Goal: Transaction & Acquisition: Obtain resource

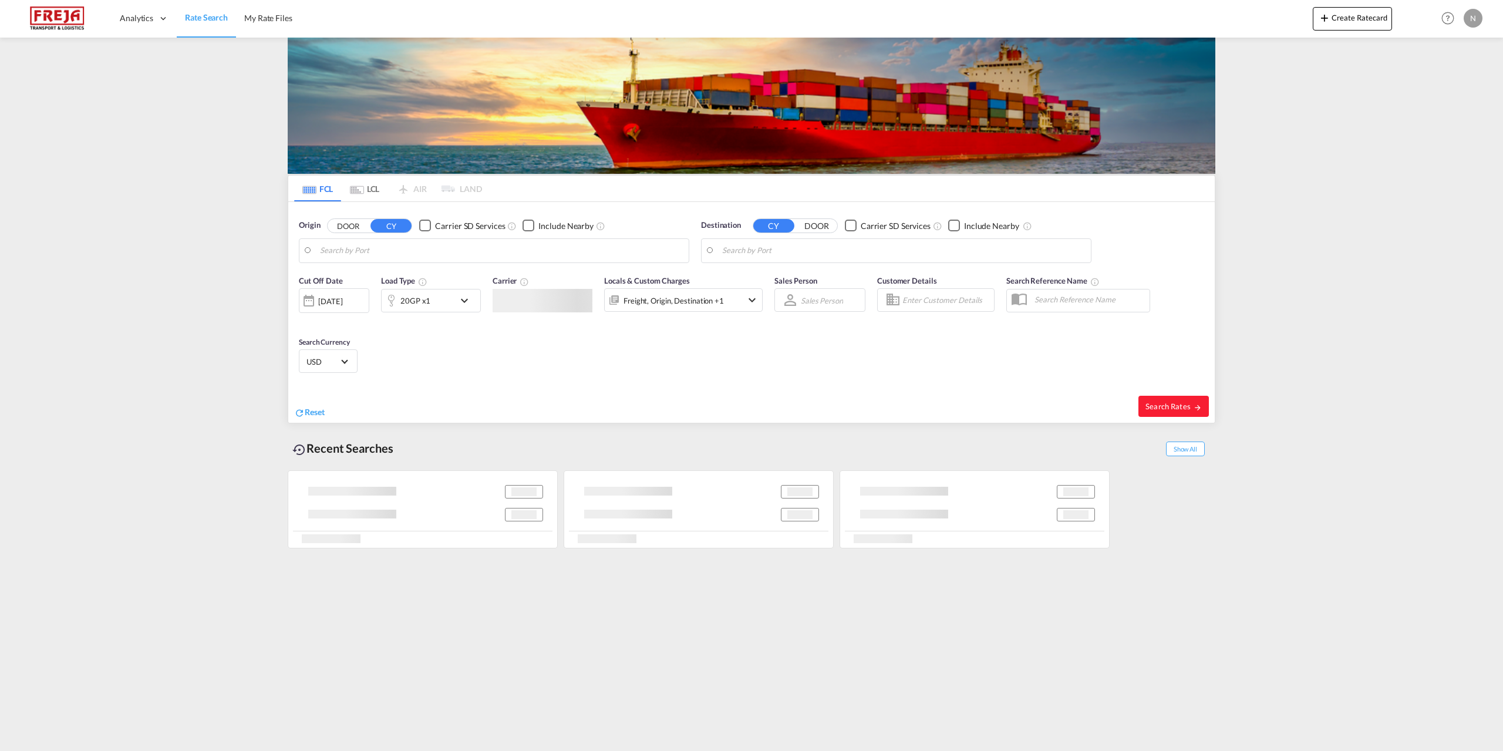
type input "[GEOGRAPHIC_DATA] ([GEOGRAPHIC_DATA]), DKCPH"
type input "Jeddah, SAJED"
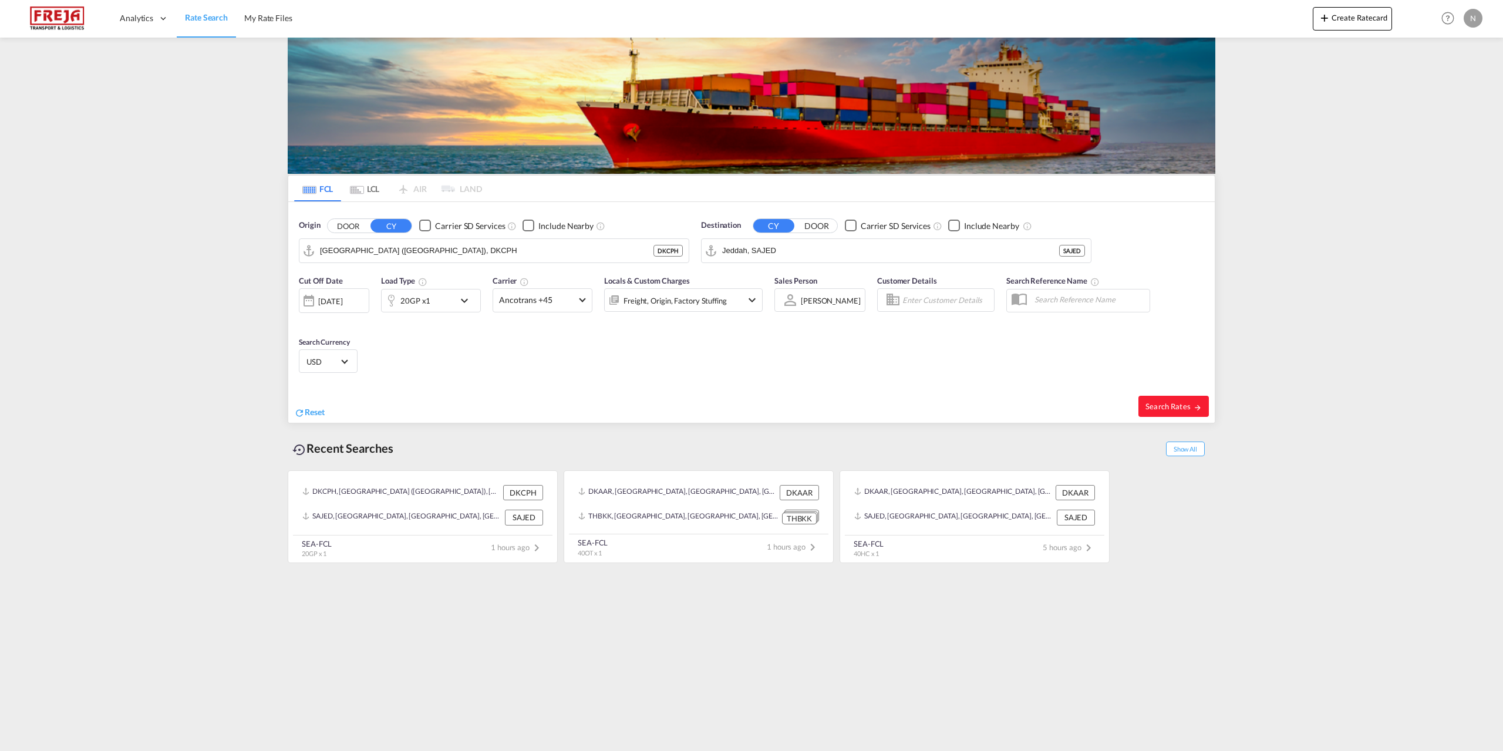
click at [451, 303] on div "20GP x1" at bounding box center [418, 300] width 73 height 23
click at [338, 353] on span "20GP" at bounding box center [334, 352] width 34 height 12
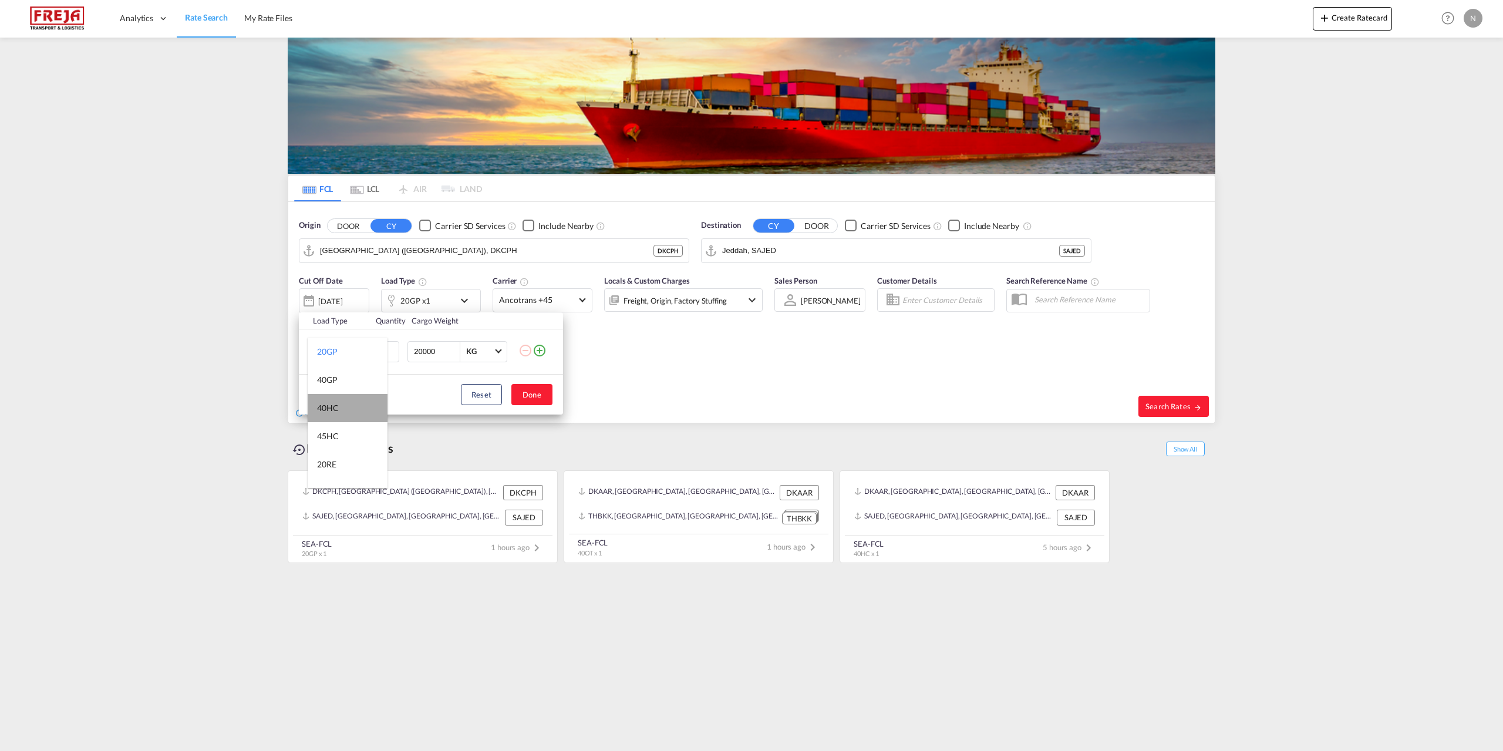
click at [353, 406] on md-option "40HC" at bounding box center [348, 408] width 80 height 28
click at [525, 390] on button "Done" at bounding box center [531, 394] width 41 height 21
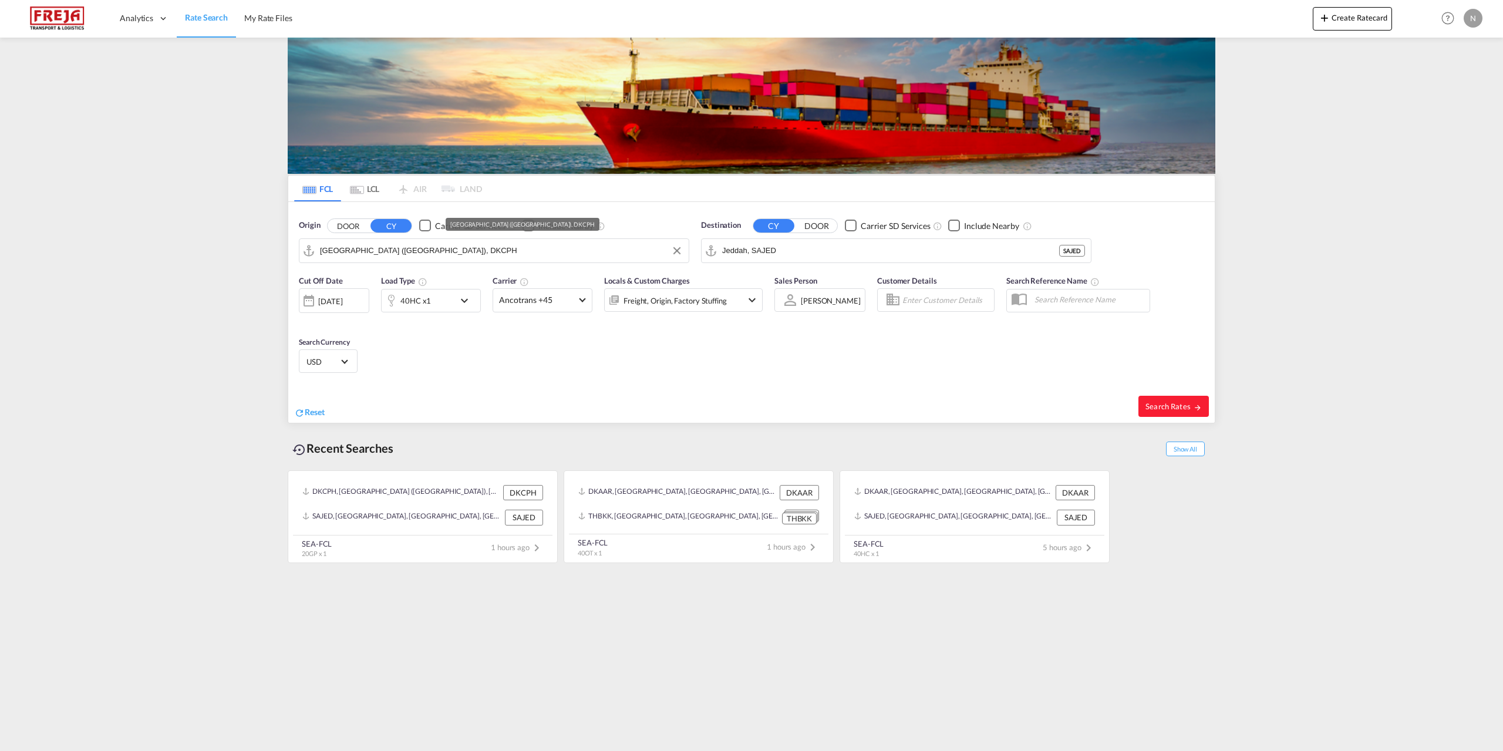
click at [534, 243] on input "[GEOGRAPHIC_DATA] ([GEOGRAPHIC_DATA]), DKCPH" at bounding box center [501, 251] width 363 height 18
click at [429, 281] on div "Aarhus [GEOGRAPHIC_DATA] DKAAR" at bounding box center [410, 282] width 223 height 35
type input "[GEOGRAPHIC_DATA], [GEOGRAPHIC_DATA]"
click at [844, 248] on input "Jeddah, SAJED" at bounding box center [903, 251] width 363 height 18
click at [834, 281] on div "[GEOGRAPHIC_DATA] , [GEOGRAPHIC_DATA] [GEOGRAPHIC_DATA] USLAX" at bounding box center [813, 286] width 223 height 42
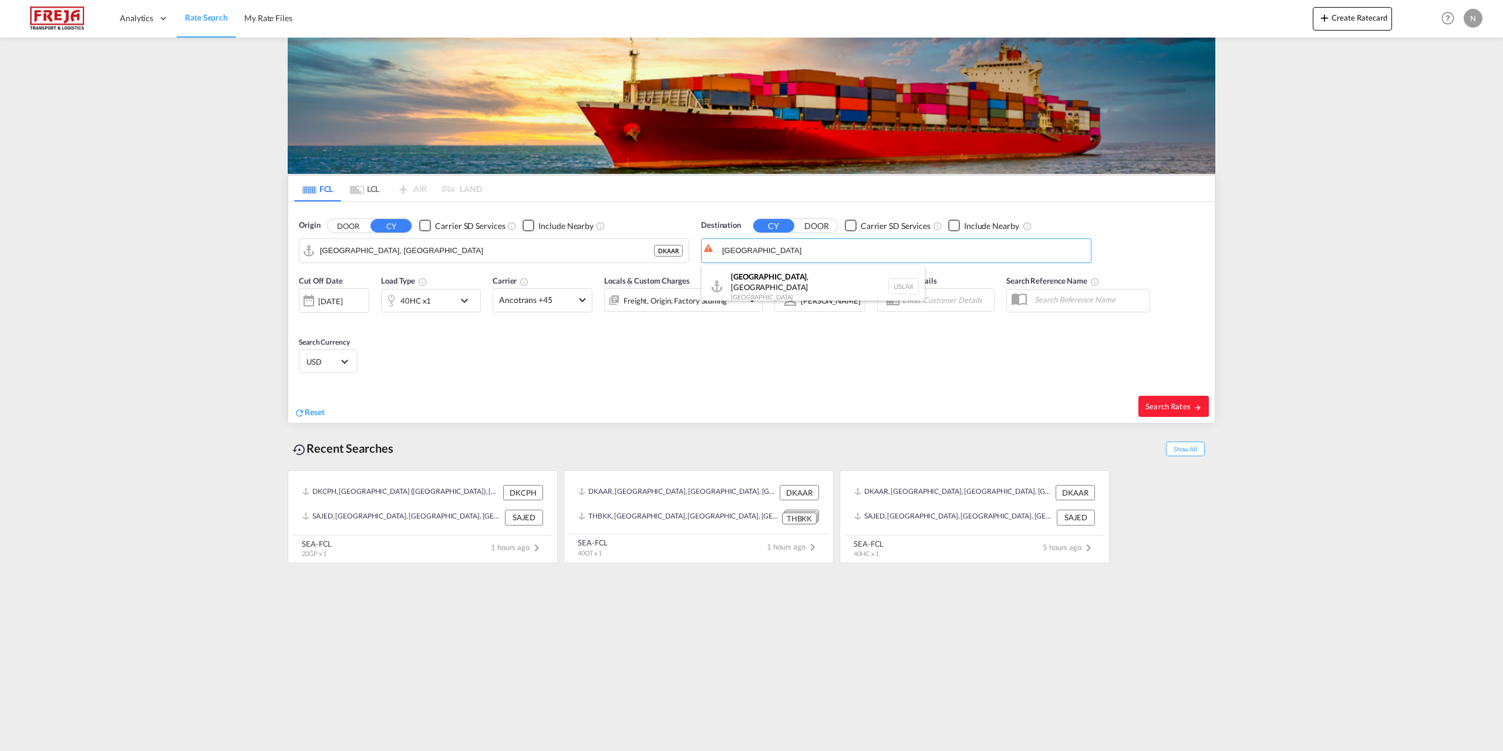
type input "[GEOGRAPHIC_DATA], [GEOGRAPHIC_DATA], USLAX"
click at [542, 294] on md-select-value "Ancotrans +45" at bounding box center [542, 300] width 99 height 23
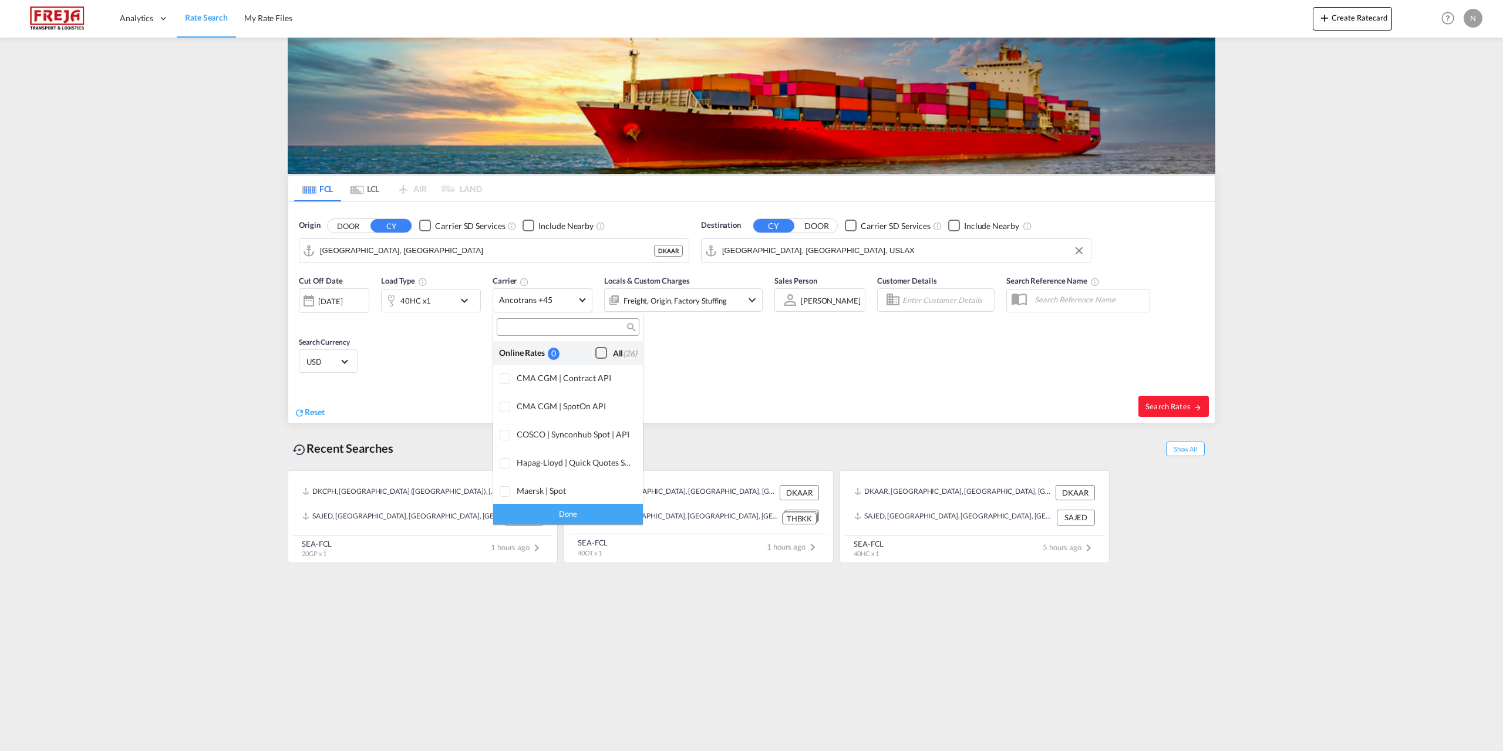
click at [595, 348] on div "Checkbox No Ink" at bounding box center [601, 353] width 12 height 12
click at [576, 510] on div "Done" at bounding box center [568, 514] width 150 height 21
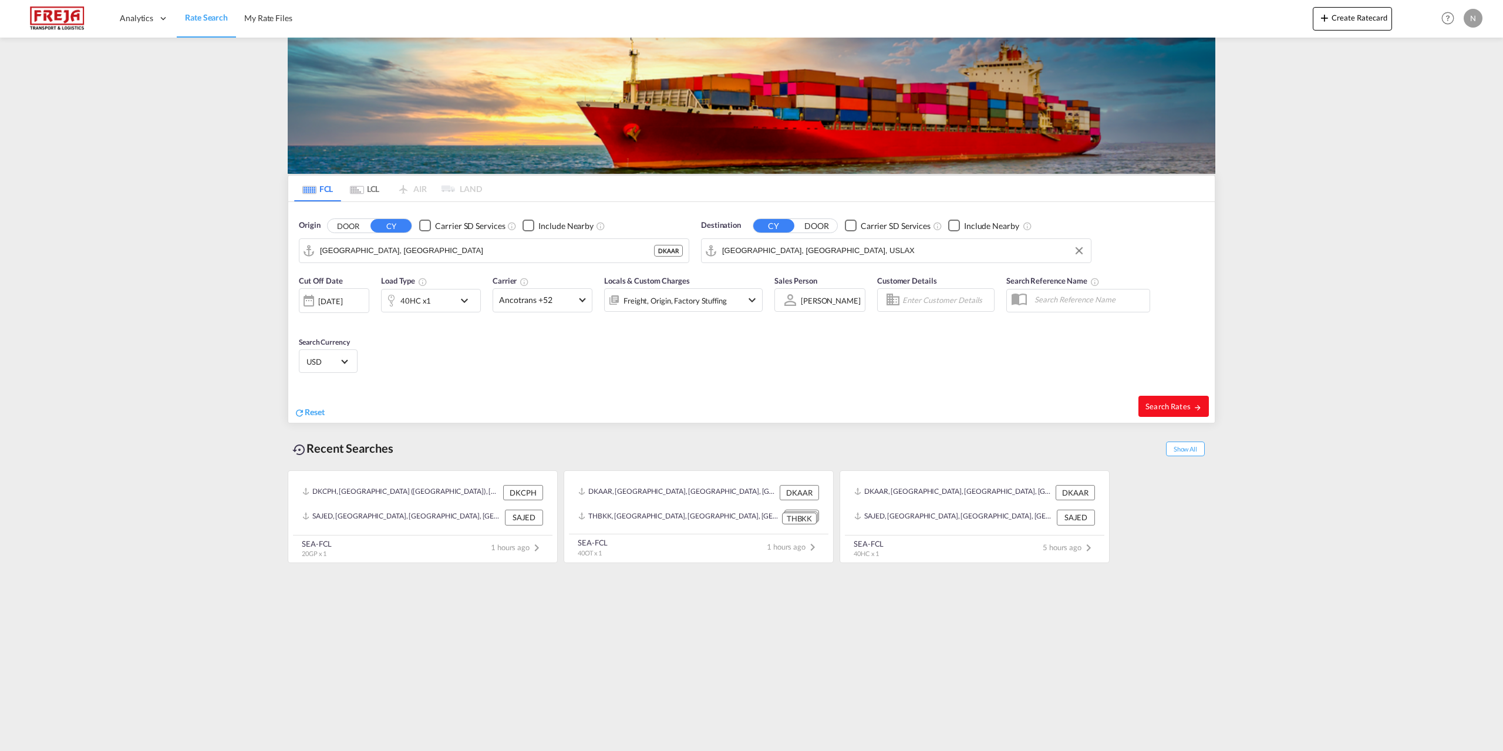
click at [1168, 407] on span "Search Rates" at bounding box center [1174, 406] width 56 height 9
type input "DKAAR to USLAX / [DATE]"
